Goal: Information Seeking & Learning: Learn about a topic

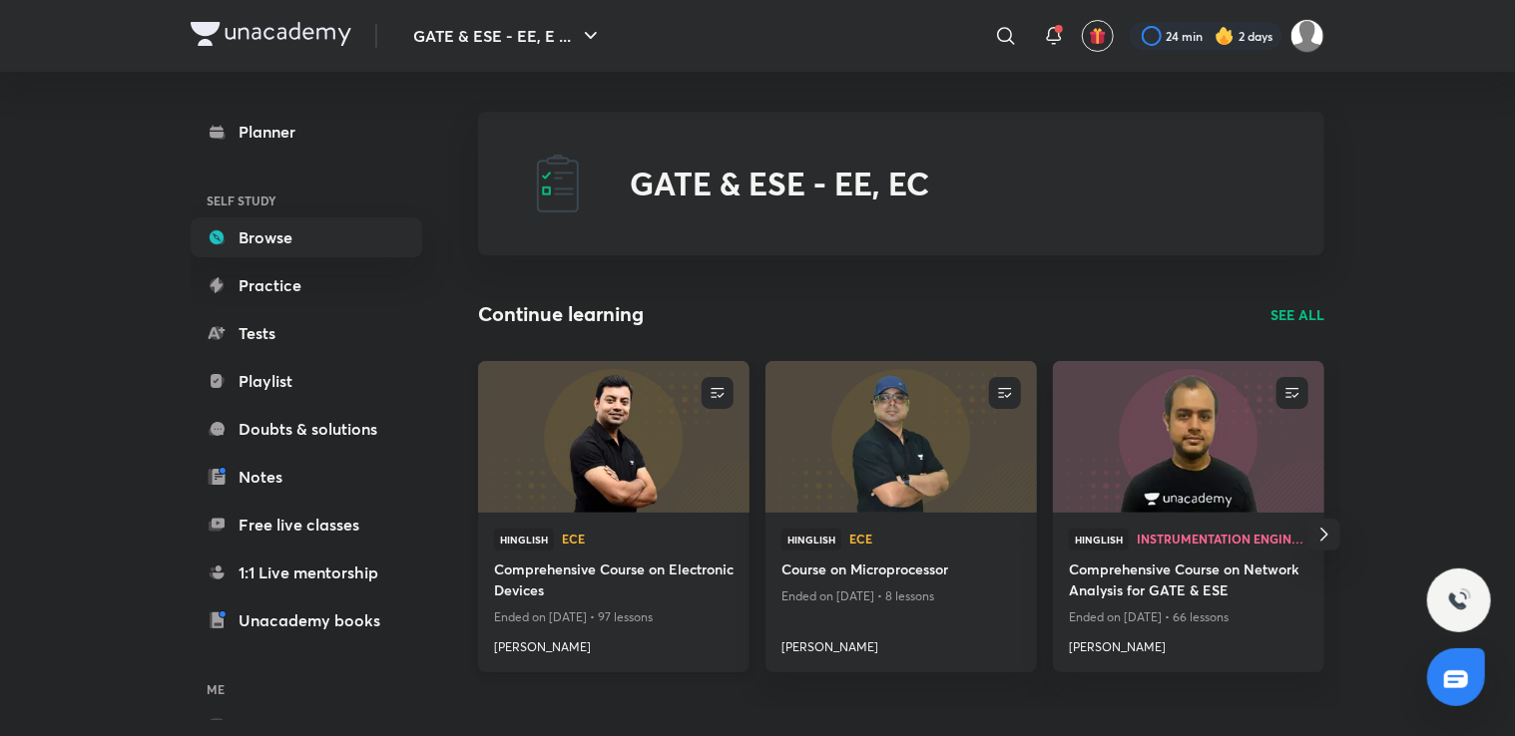
click at [595, 598] on h4 "Comprehensive Course on Electronic Devices" at bounding box center [613, 582] width 239 height 46
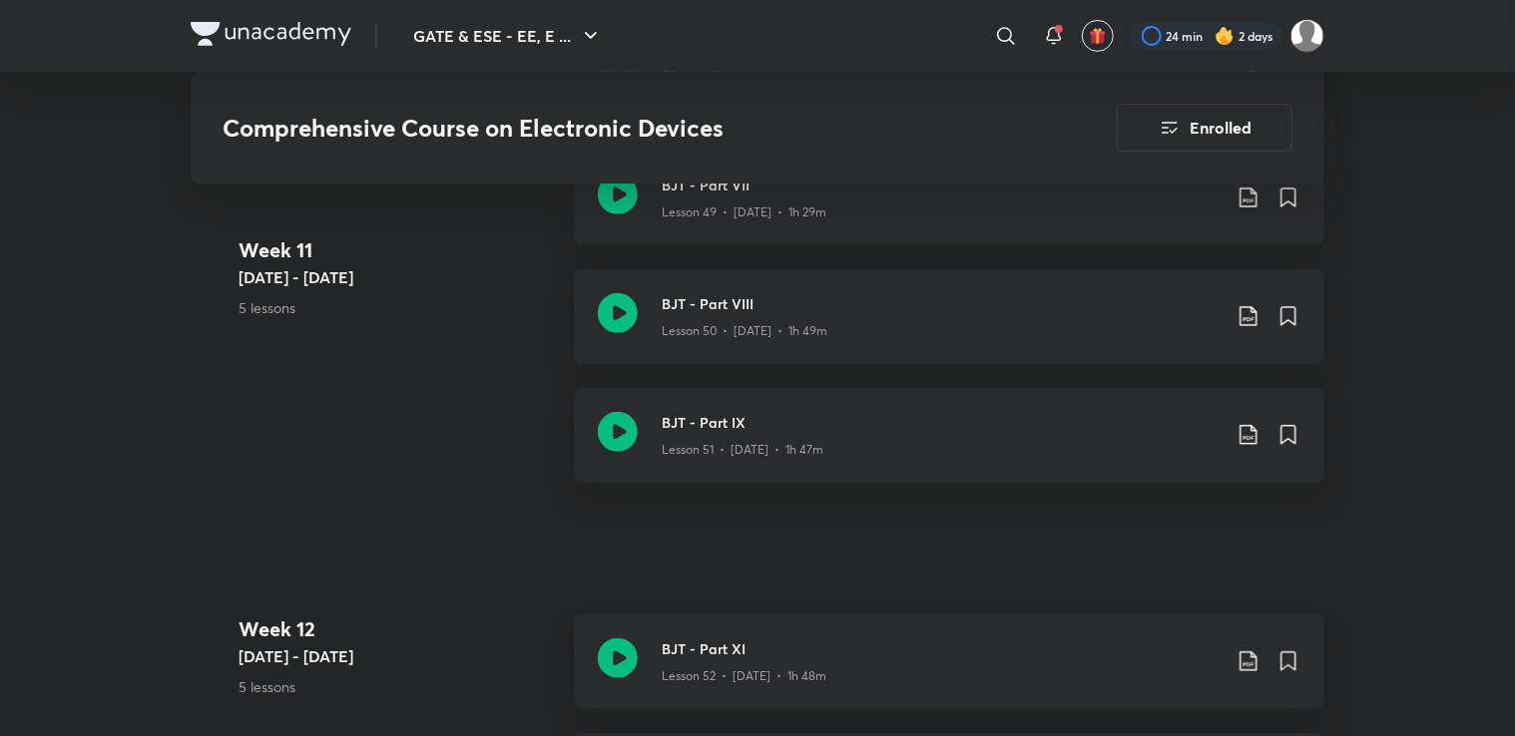
scroll to position [7893, 0]
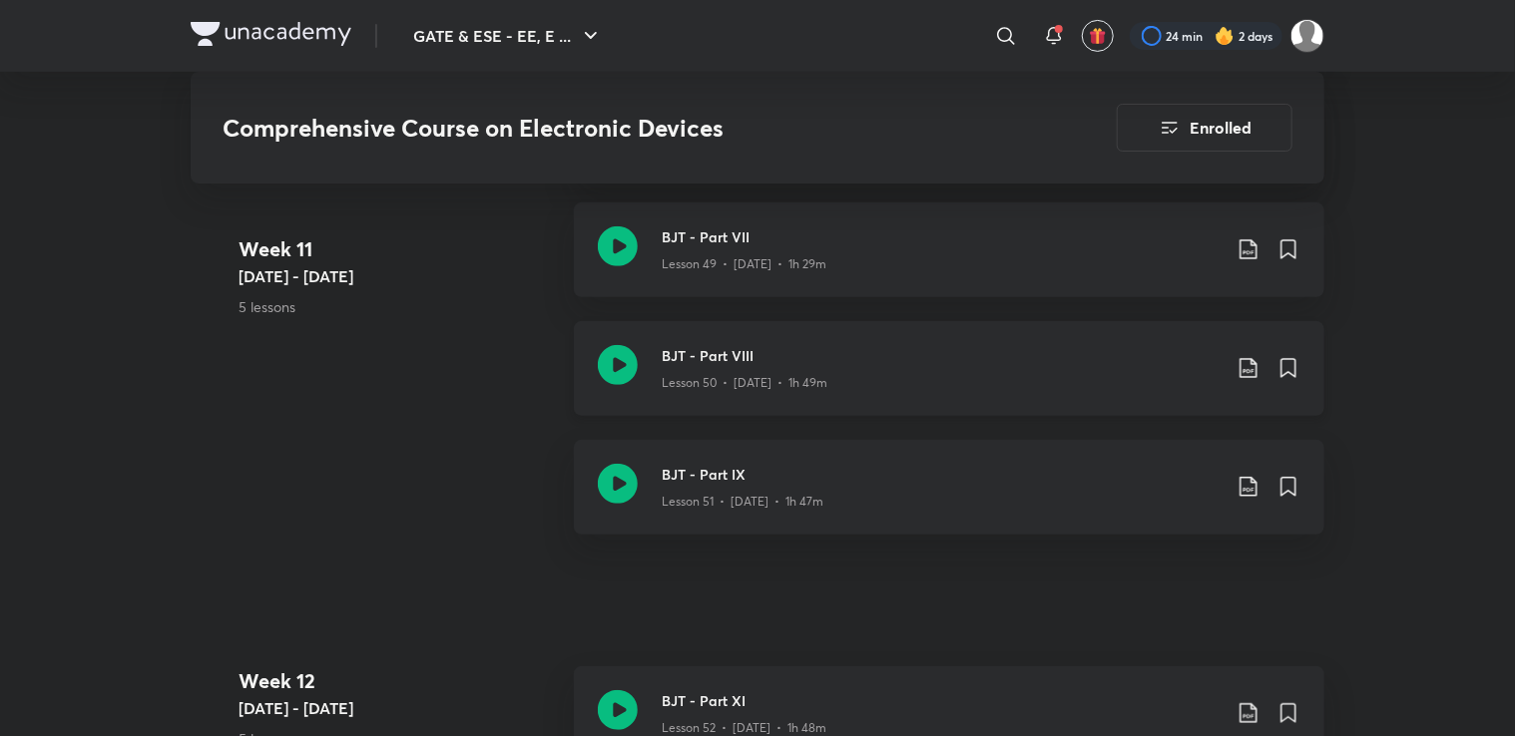
click at [599, 360] on icon at bounding box center [618, 365] width 40 height 40
